Goal: Use online tool/utility: Utilize a website feature to perform a specific function

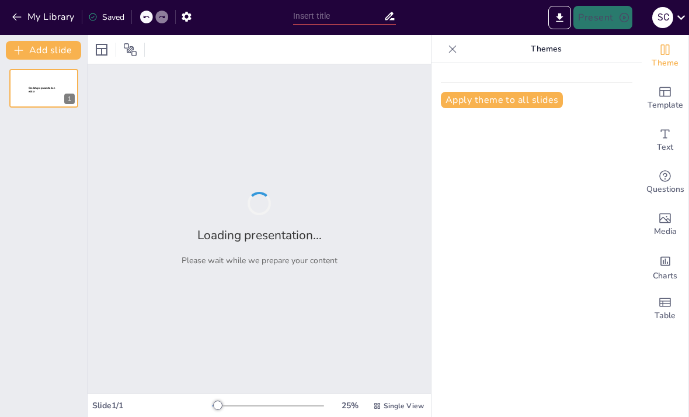
type input "Strategic Frameworks: Integrating Generic Strategies with [PERSON_NAME] Five Fo…"
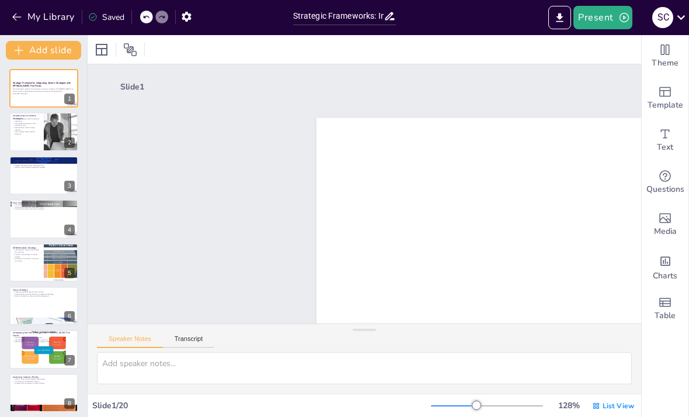
click at [478, 401] on div at bounding box center [476, 404] width 9 height 9
click at [511, 407] on div at bounding box center [509, 404] width 9 height 9
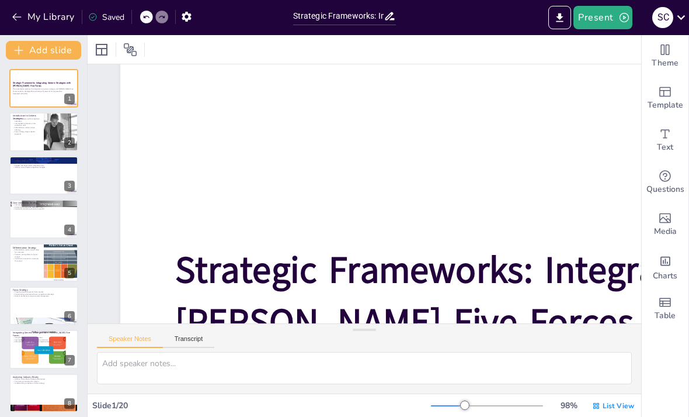
click at [467, 408] on div at bounding box center [464, 404] width 9 height 9
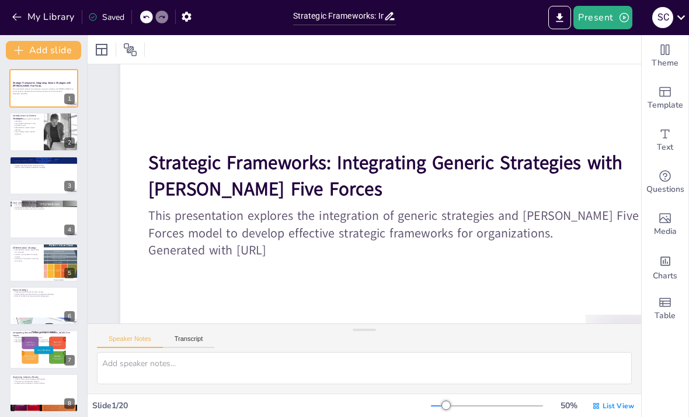
click at [448, 407] on div at bounding box center [446, 404] width 9 height 9
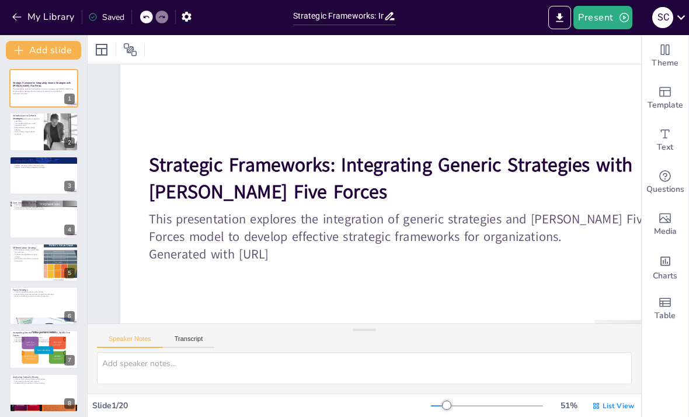
click at [39, 146] on div at bounding box center [43, 131] width 69 height 39
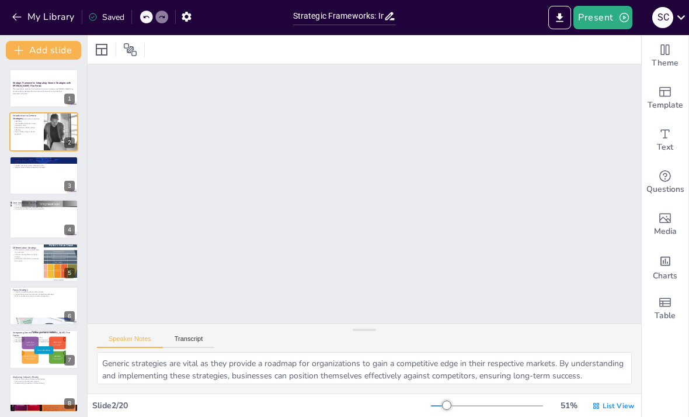
scroll to position [372, 0]
click at [606, 410] on span "List View" at bounding box center [619, 405] width 32 height 9
click at [617, 351] on span "Single View" at bounding box center [605, 356] width 53 height 11
click at [25, 228] on div at bounding box center [43, 218] width 69 height 39
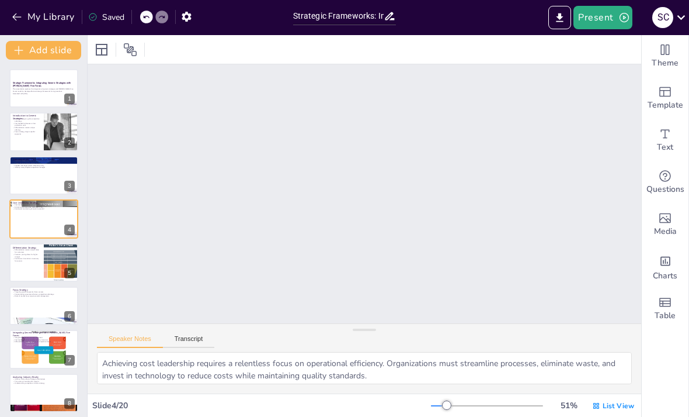
scroll to position [1081, 0]
click at [32, 182] on div at bounding box center [43, 175] width 69 height 39
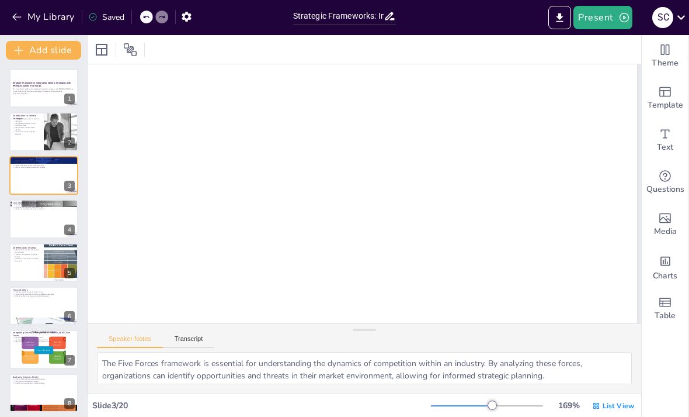
click at [28, 141] on div at bounding box center [43, 131] width 69 height 39
type textarea "Generic strategies are vital as they provide a roadmap for organizations to gai…"
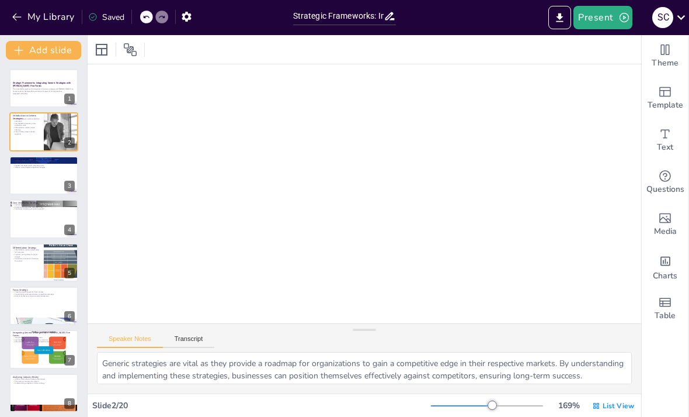
scroll to position [1459, 0]
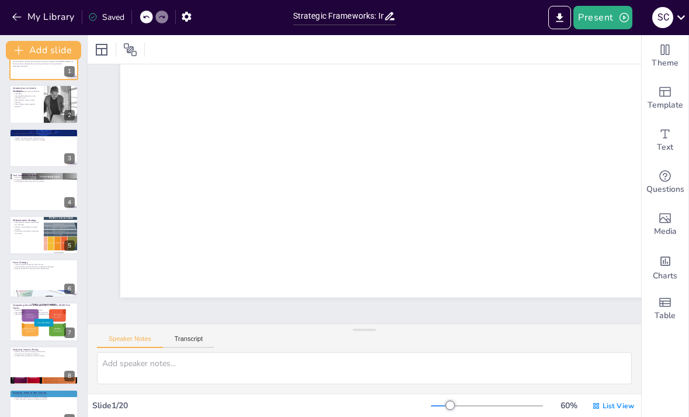
click at [25, 232] on p "Continuous innovation is necessary for success" at bounding box center [26, 232] width 27 height 4
type textarea "Differentiation is all about delivering unique value that resonates with custom…"
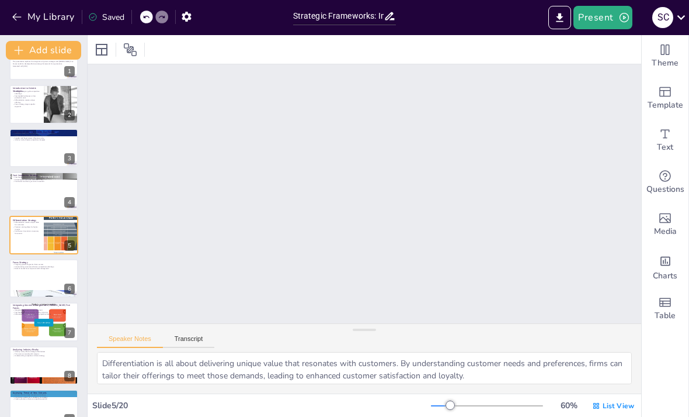
scroll to position [1783, 0]
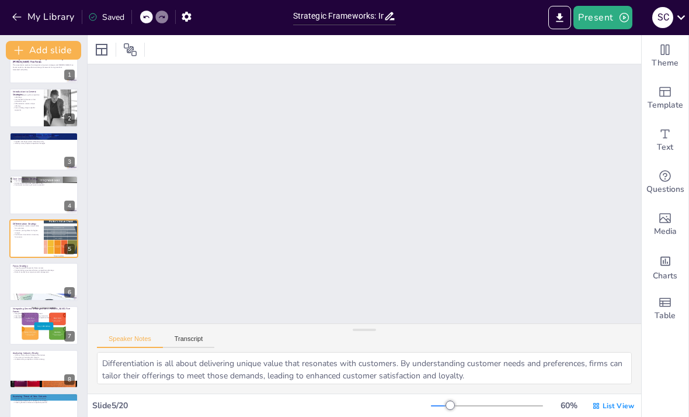
click at [368, 335] on div at bounding box center [364, 330] width 23 height 12
click at [512, 407] on div at bounding box center [510, 404] width 9 height 9
click at [454, 411] on div "217 % List View" at bounding box center [534, 405] width 206 height 19
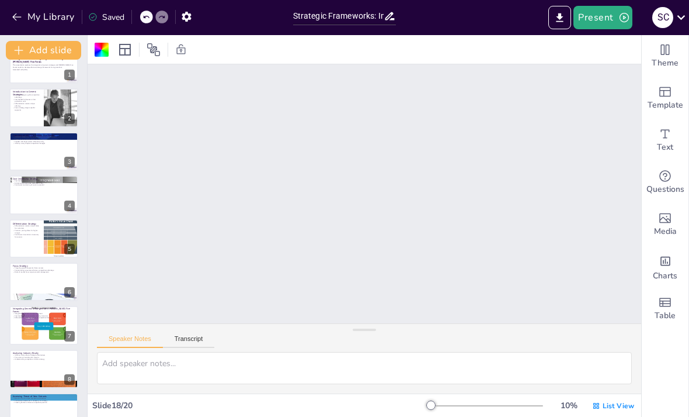
scroll to position [1710, 0]
click at [26, 243] on div at bounding box center [43, 238] width 69 height 39
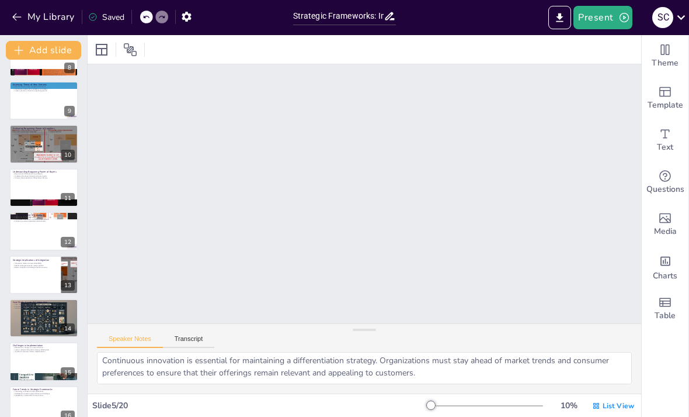
scroll to position [0, 0]
click at [40, 311] on div at bounding box center [43, 317] width 69 height 39
type textarea "Analyzing successful case studies offers organizations practical insights that …"
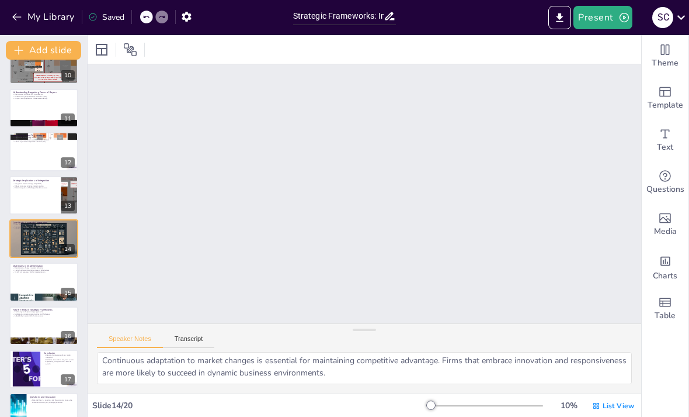
click at [561, 21] on icon "Export to PowerPoint" at bounding box center [560, 17] width 7 height 9
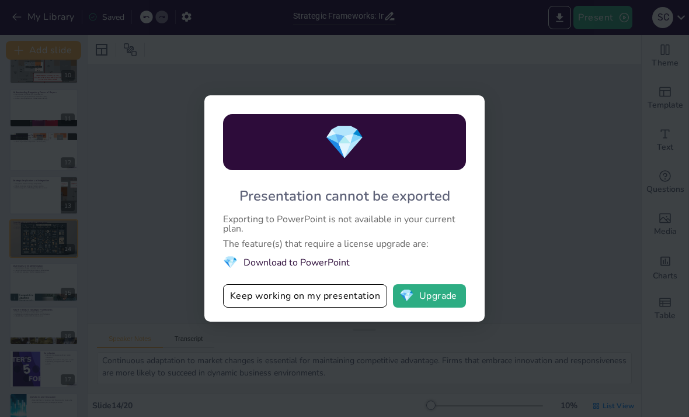
click at [557, 160] on div "💎 Presentation cannot be exported Exporting to PowerPoint is not available in y…" at bounding box center [344, 208] width 689 height 417
click at [596, 146] on div "💎 Presentation cannot be exported Exporting to PowerPoint is not available in y…" at bounding box center [344, 208] width 689 height 417
click at [620, 119] on div "💎 Presentation cannot be exported Exporting to PowerPoint is not available in y…" at bounding box center [344, 208] width 689 height 417
click at [357, 294] on button "Keep working on my presentation" at bounding box center [305, 295] width 164 height 23
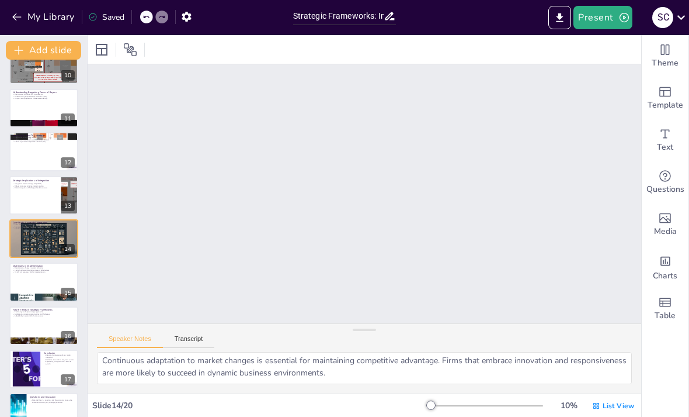
click at [619, 12] on icon "button" at bounding box center [625, 18] width 12 height 12
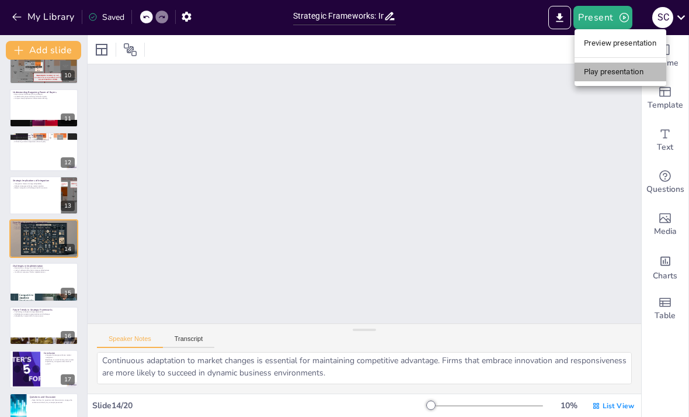
click at [644, 75] on li "Play presentation" at bounding box center [621, 72] width 92 height 19
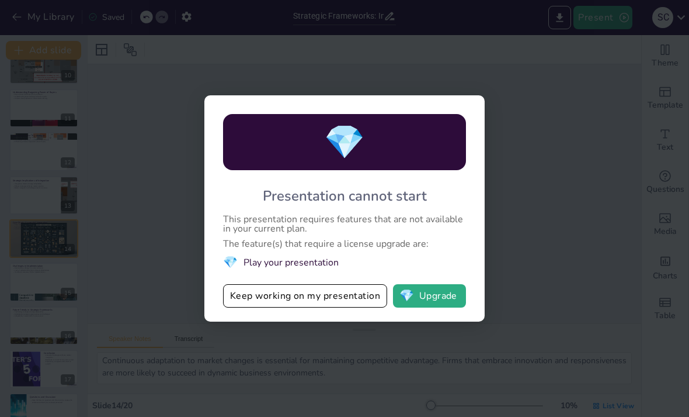
click at [335, 303] on button "Keep working on my presentation" at bounding box center [305, 295] width 164 height 23
